Goal: Transaction & Acquisition: Purchase product/service

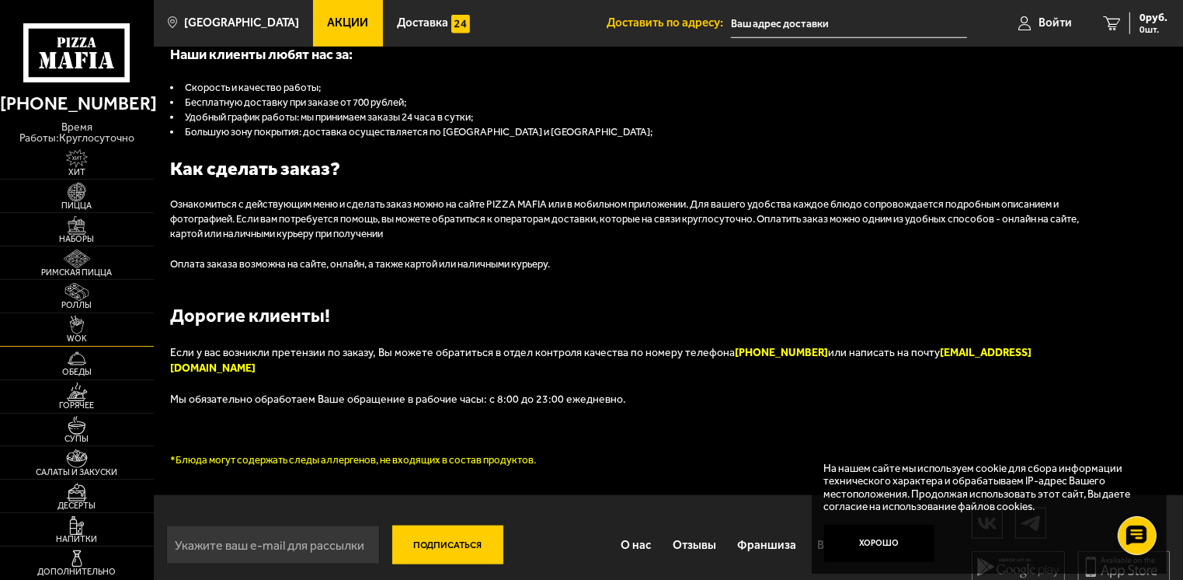
scroll to position [1540, 0]
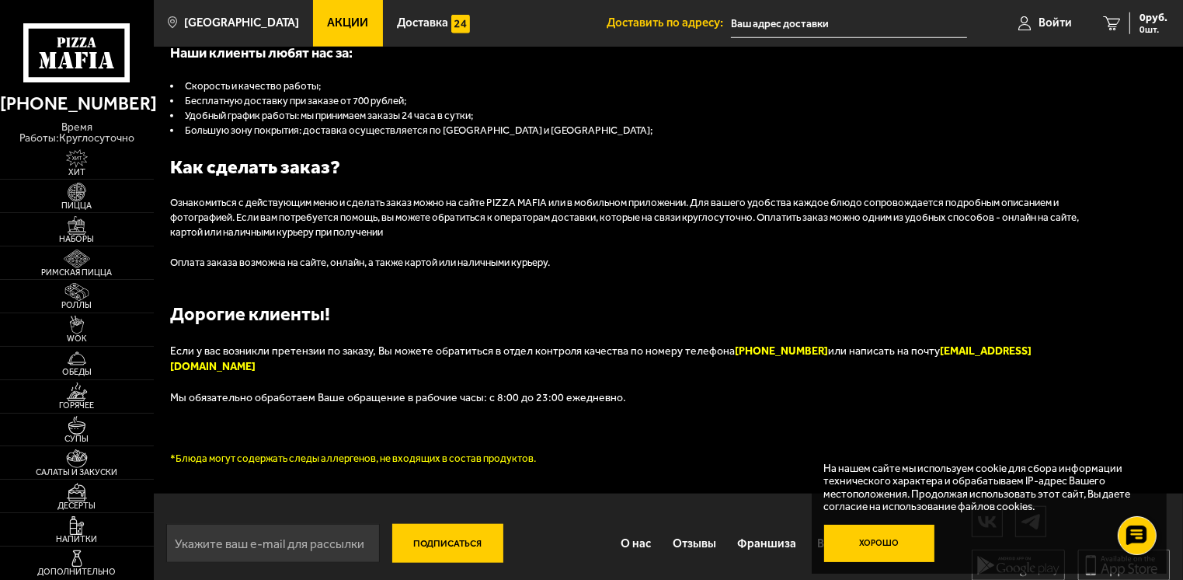
click at [886, 542] on button "Хорошо" at bounding box center [879, 542] width 111 height 37
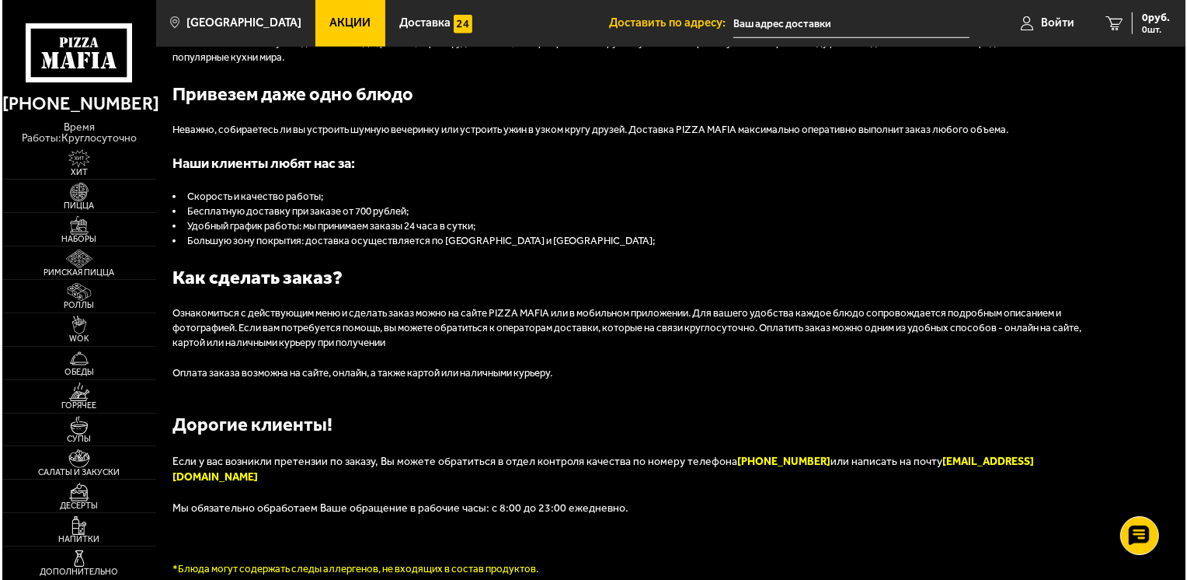
scroll to position [1307, 0]
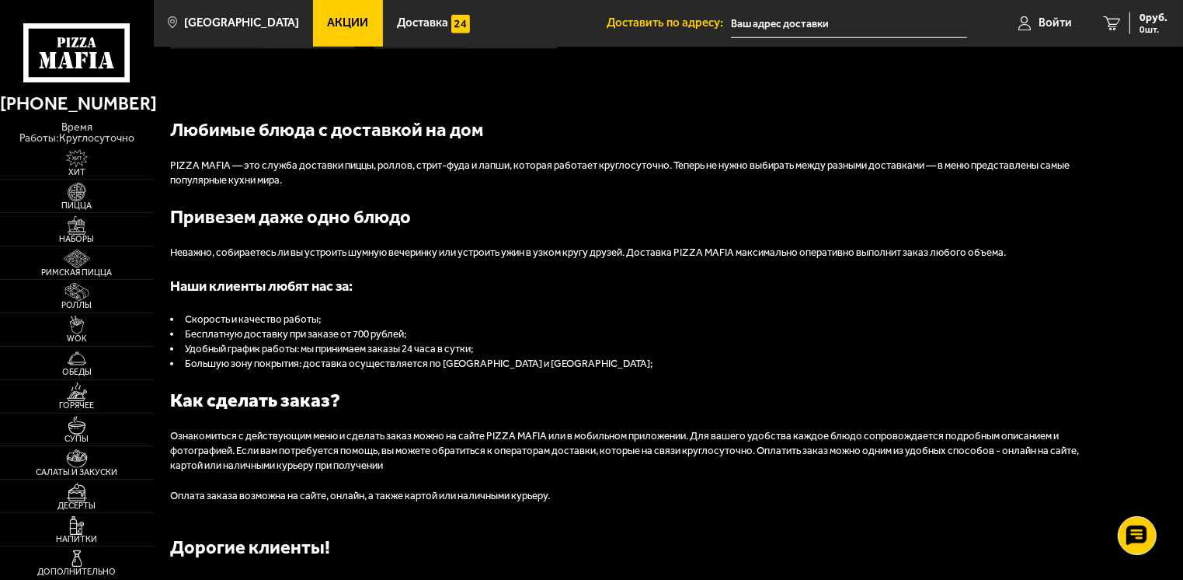
click at [792, 20] on input "text" at bounding box center [849, 23] width 237 height 29
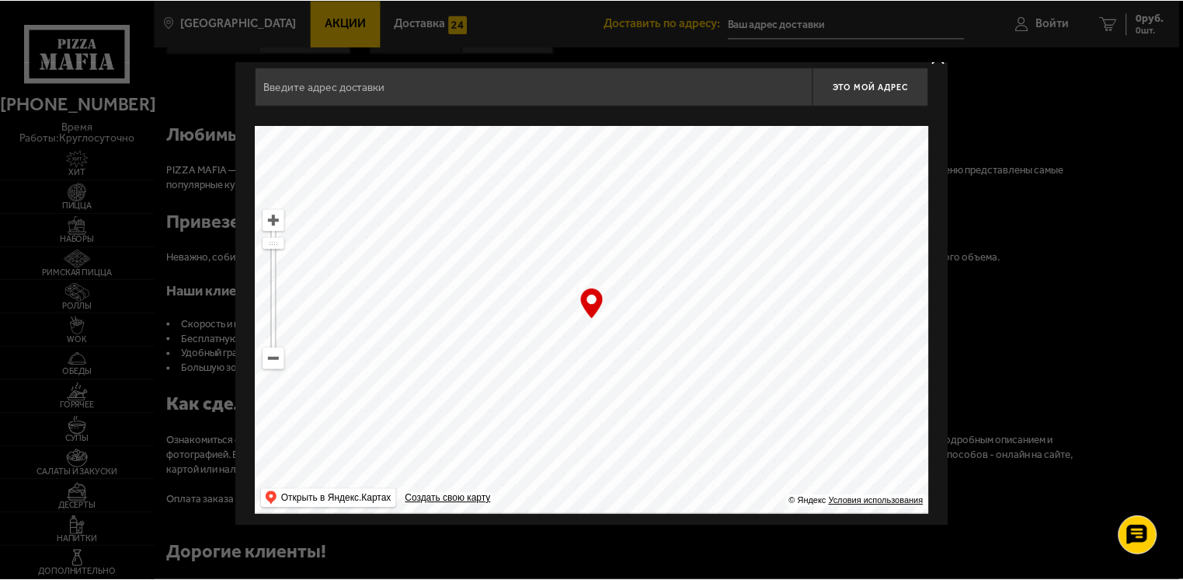
scroll to position [22, 0]
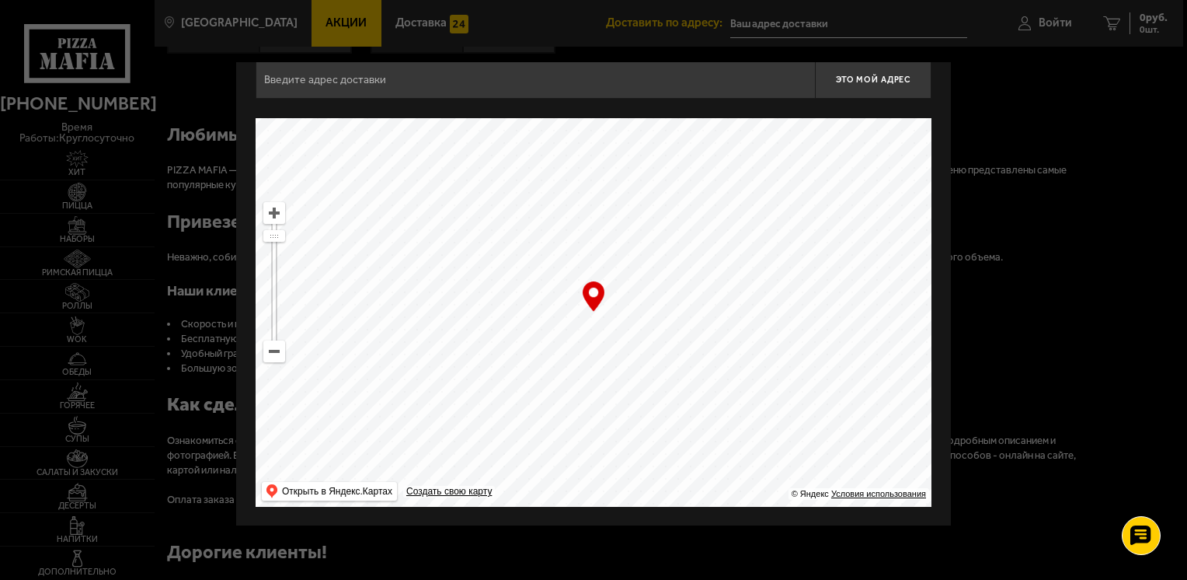
click at [266, 355] on ymaps at bounding box center [274, 351] width 20 height 20
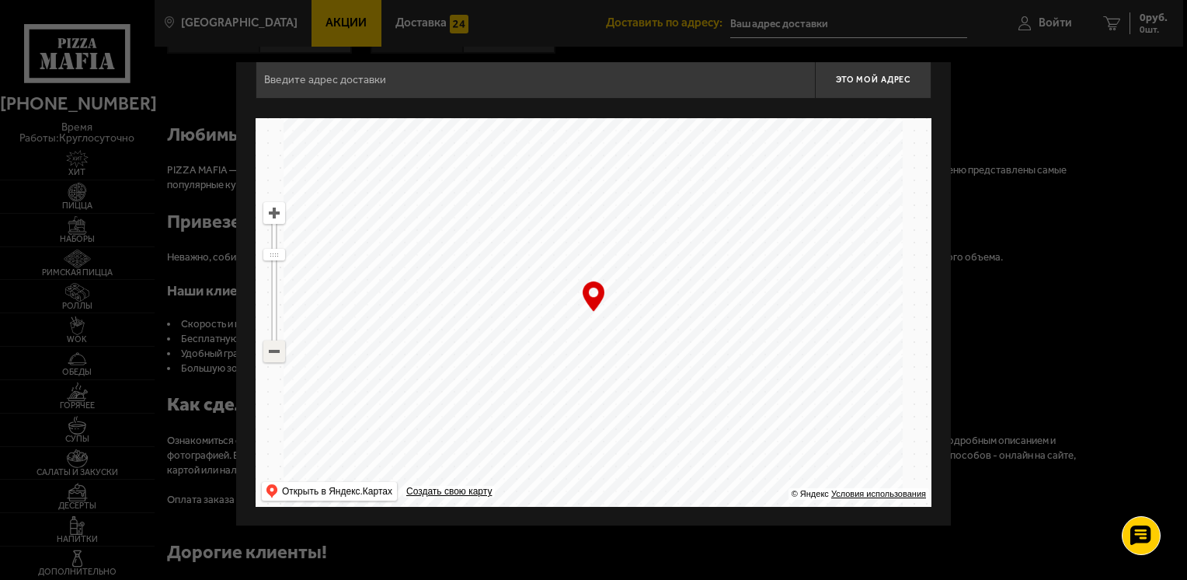
click at [266, 355] on ymaps at bounding box center [274, 351] width 20 height 20
drag, startPoint x: 450, startPoint y: 223, endPoint x: 683, endPoint y: 387, distance: 284.9
click at [683, 387] on ymaps at bounding box center [594, 312] width 676 height 388
click at [271, 211] on ymaps at bounding box center [274, 213] width 20 height 20
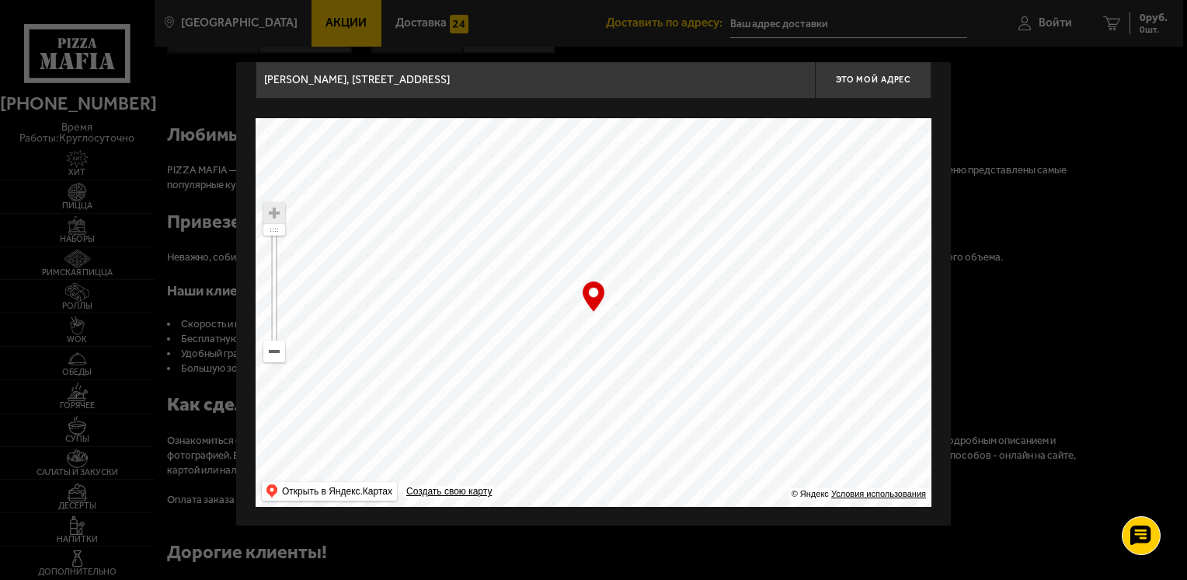
drag, startPoint x: 573, startPoint y: 403, endPoint x: 666, endPoint y: 399, distance: 93.3
click at [666, 399] on ymaps at bounding box center [594, 312] width 676 height 388
click at [869, 78] on span "Это мой адрес" at bounding box center [873, 80] width 75 height 10
drag, startPoint x: 673, startPoint y: 259, endPoint x: 426, endPoint y: 440, distance: 306.1
click at [429, 440] on ymaps at bounding box center [594, 312] width 676 height 388
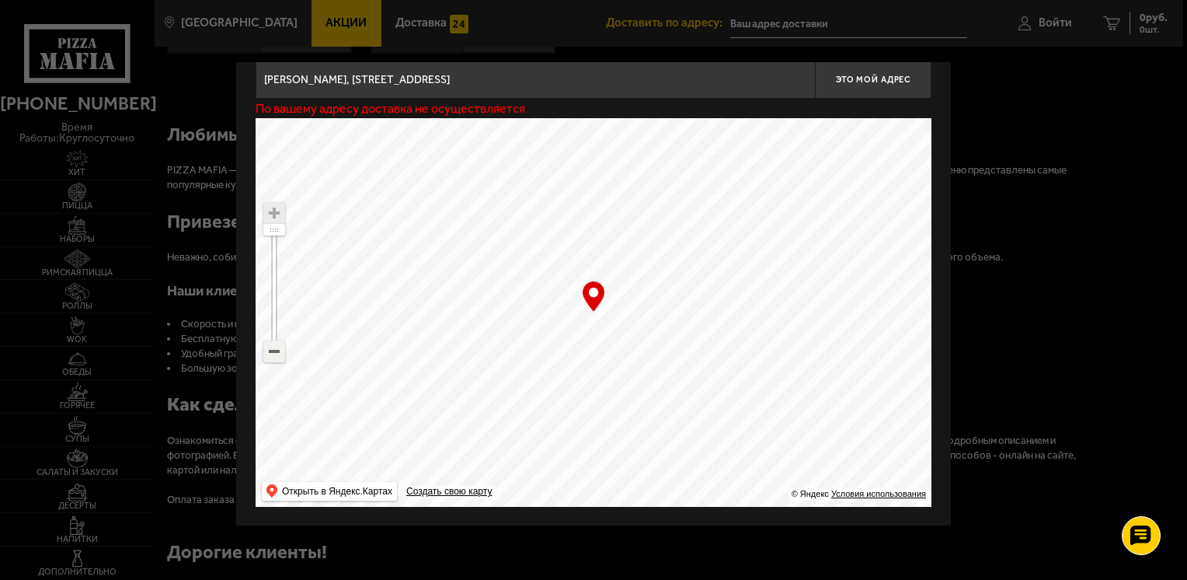
click at [270, 361] on ymaps at bounding box center [274, 351] width 22 height 22
drag, startPoint x: 594, startPoint y: 274, endPoint x: 508, endPoint y: 436, distance: 183.2
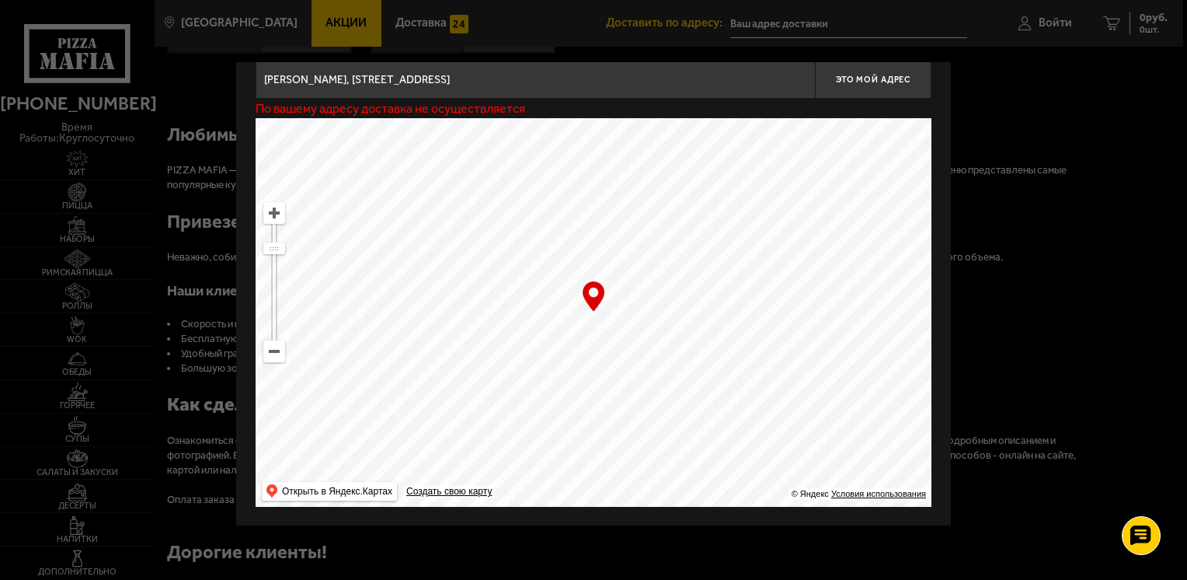
click at [508, 436] on ymaps at bounding box center [594, 312] width 676 height 388
drag, startPoint x: 621, startPoint y: 399, endPoint x: 507, endPoint y: 422, distance: 115.8
click at [507, 422] on ymaps at bounding box center [594, 312] width 676 height 388
click at [268, 214] on ymaps at bounding box center [274, 213] width 20 height 20
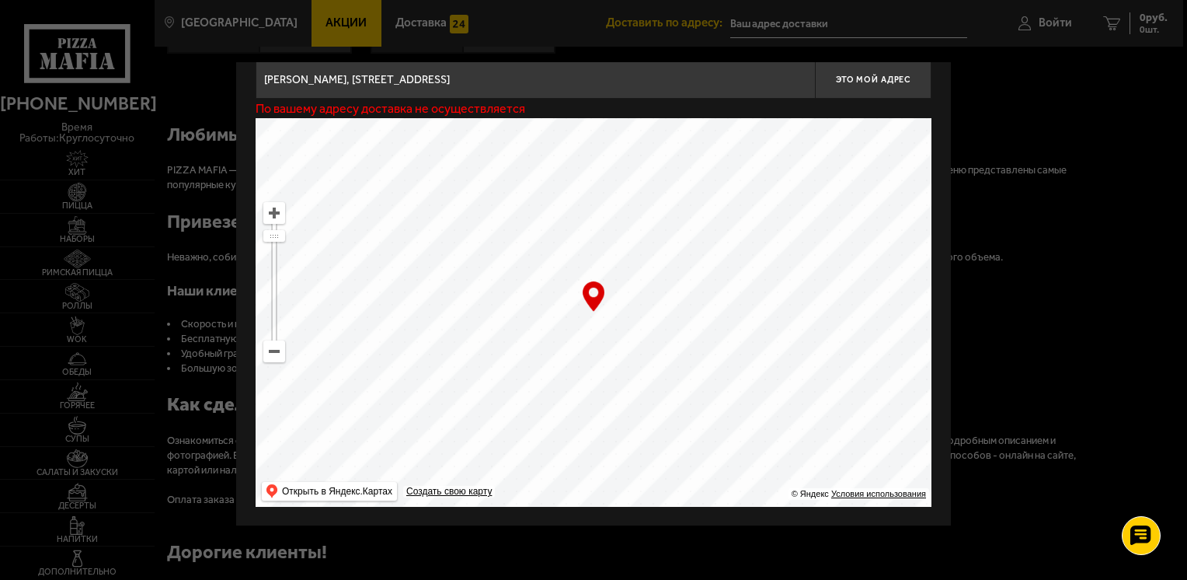
click at [268, 214] on ymaps at bounding box center [274, 213] width 20 height 20
drag, startPoint x: 545, startPoint y: 312, endPoint x: 664, endPoint y: 446, distance: 178.8
click at [664, 446] on ymaps at bounding box center [594, 312] width 676 height 388
type input "[PERSON_NAME][STREET_ADDRESS]"
click at [867, 79] on span "Это мой адрес" at bounding box center [873, 80] width 75 height 10
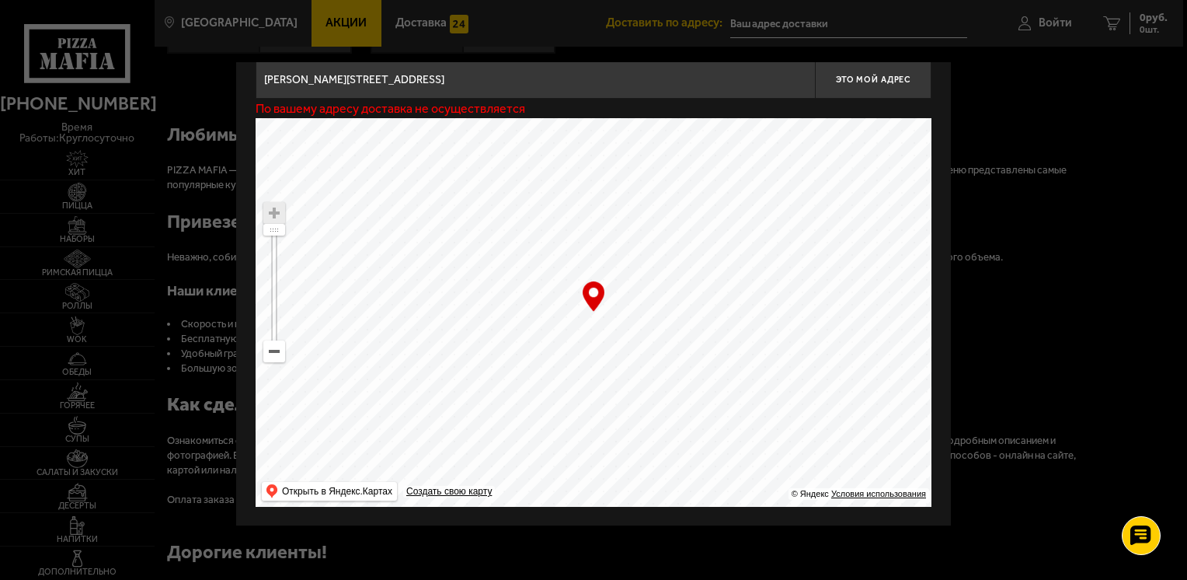
click at [996, 151] on div at bounding box center [593, 290] width 1187 height 580
